Goal: Task Accomplishment & Management: Manage account settings

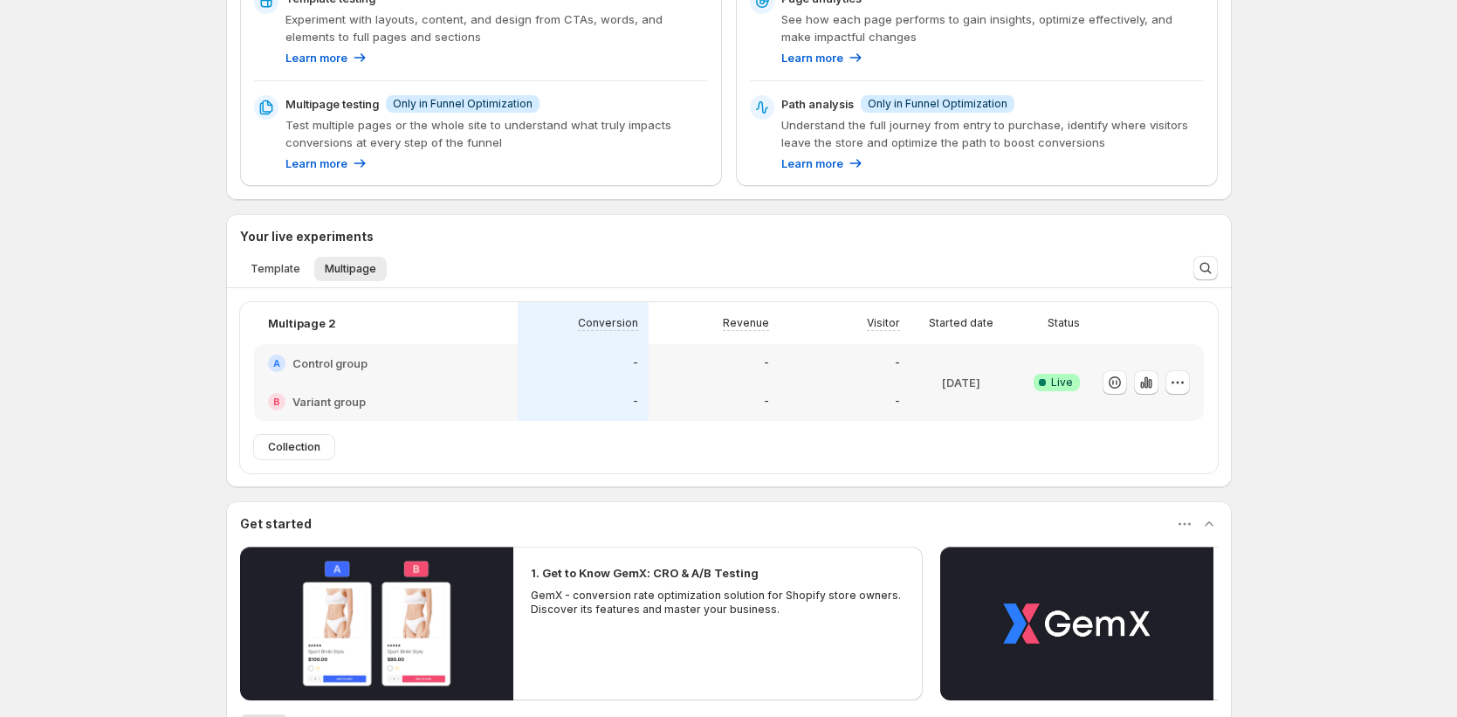
scroll to position [559, 0]
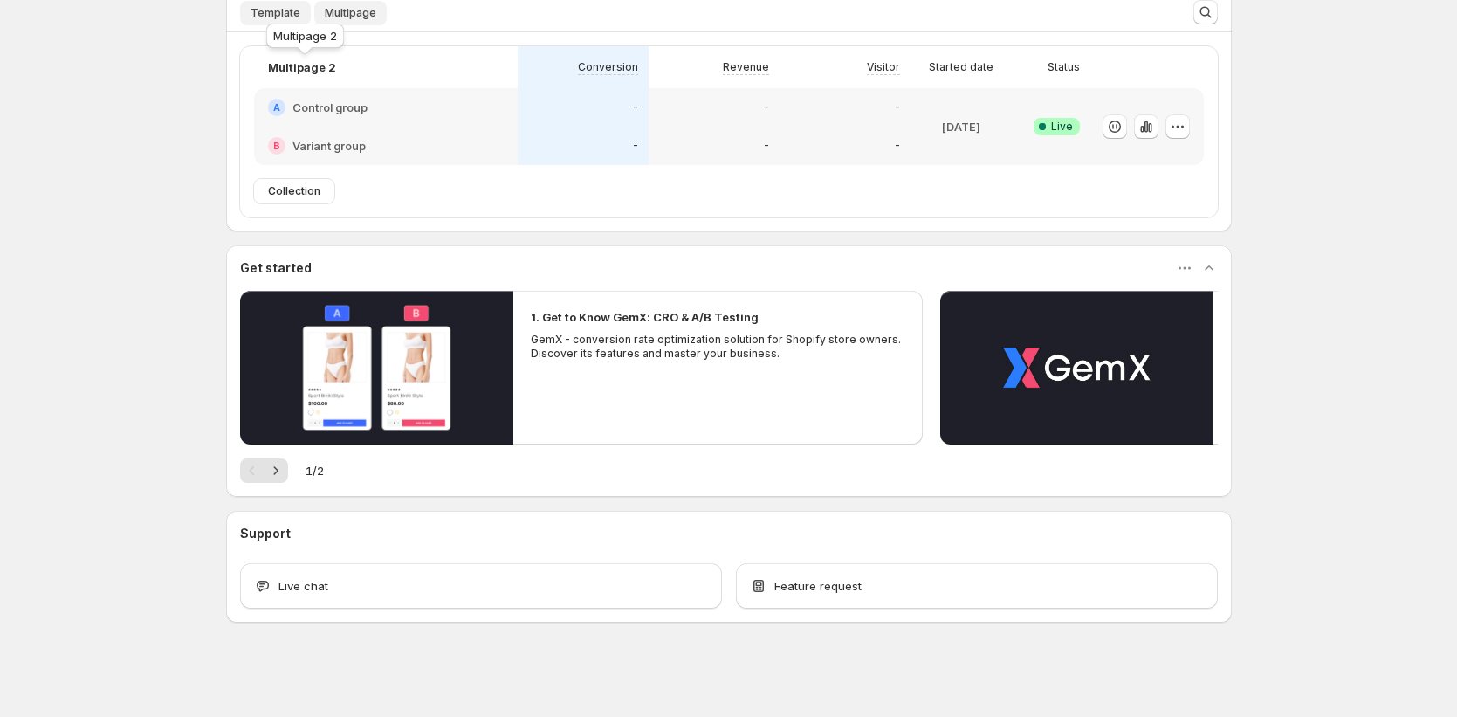
click at [281, 18] on span "Template" at bounding box center [275, 13] width 50 height 14
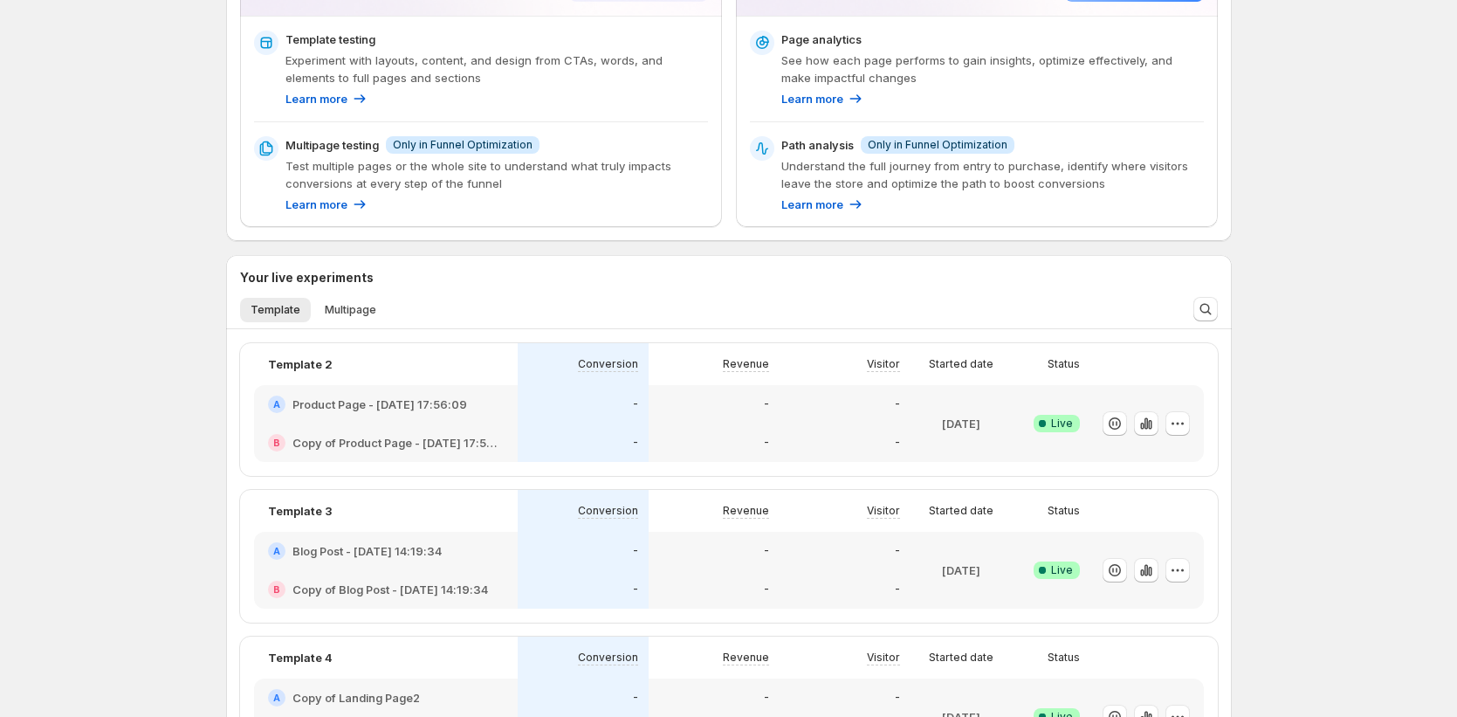
scroll to position [0, 0]
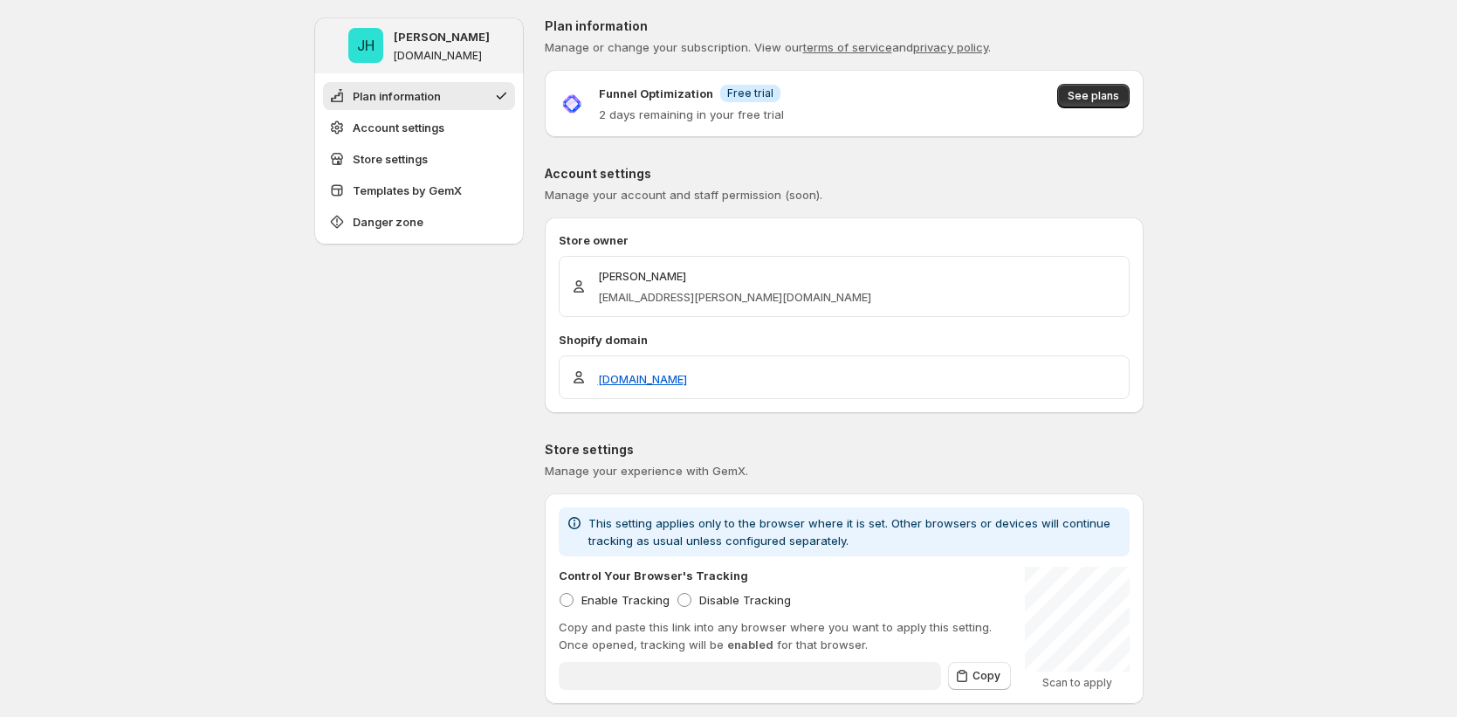
type input "**********"
click at [1108, 101] on span "See plans" at bounding box center [1092, 96] width 51 height 14
click at [1090, 98] on span "See plans" at bounding box center [1092, 96] width 51 height 14
